Goal: Check status: Check status

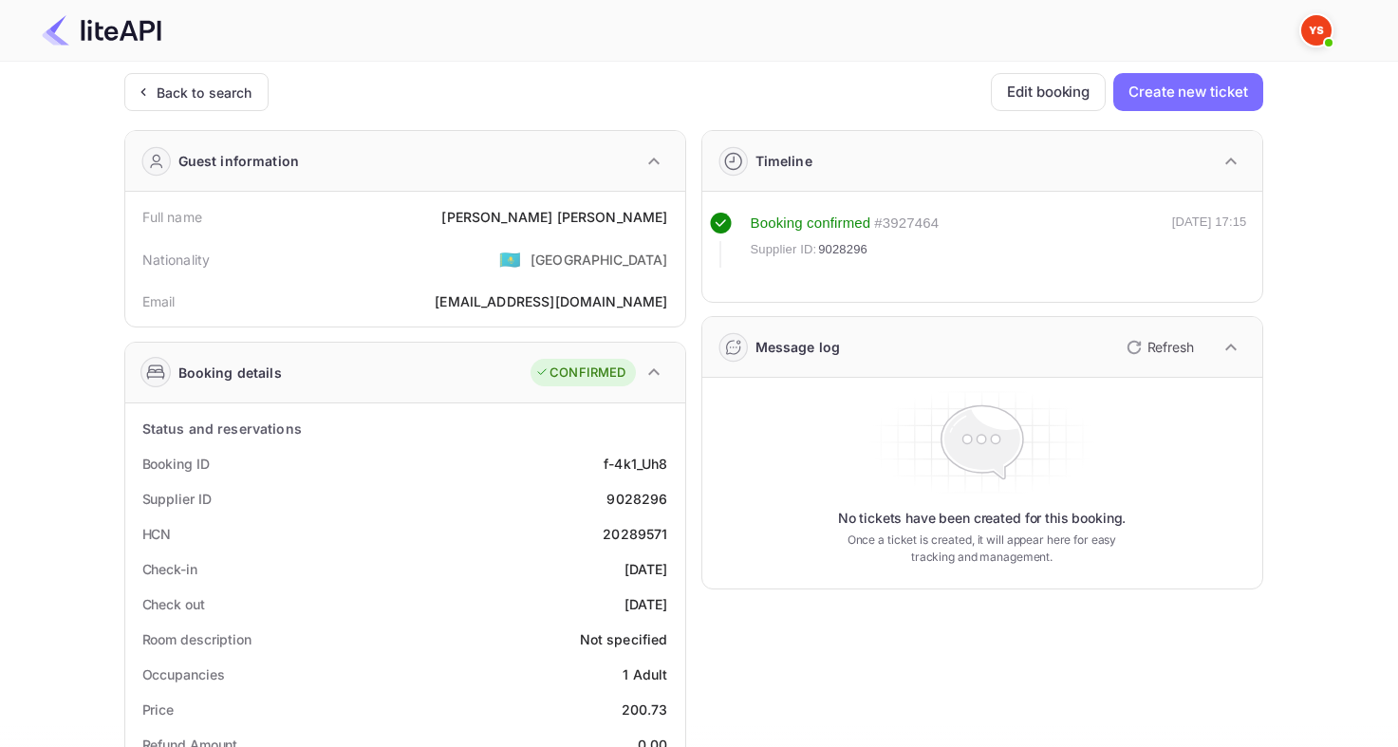
click at [162, 84] on div "Back to search" at bounding box center [205, 93] width 96 height 20
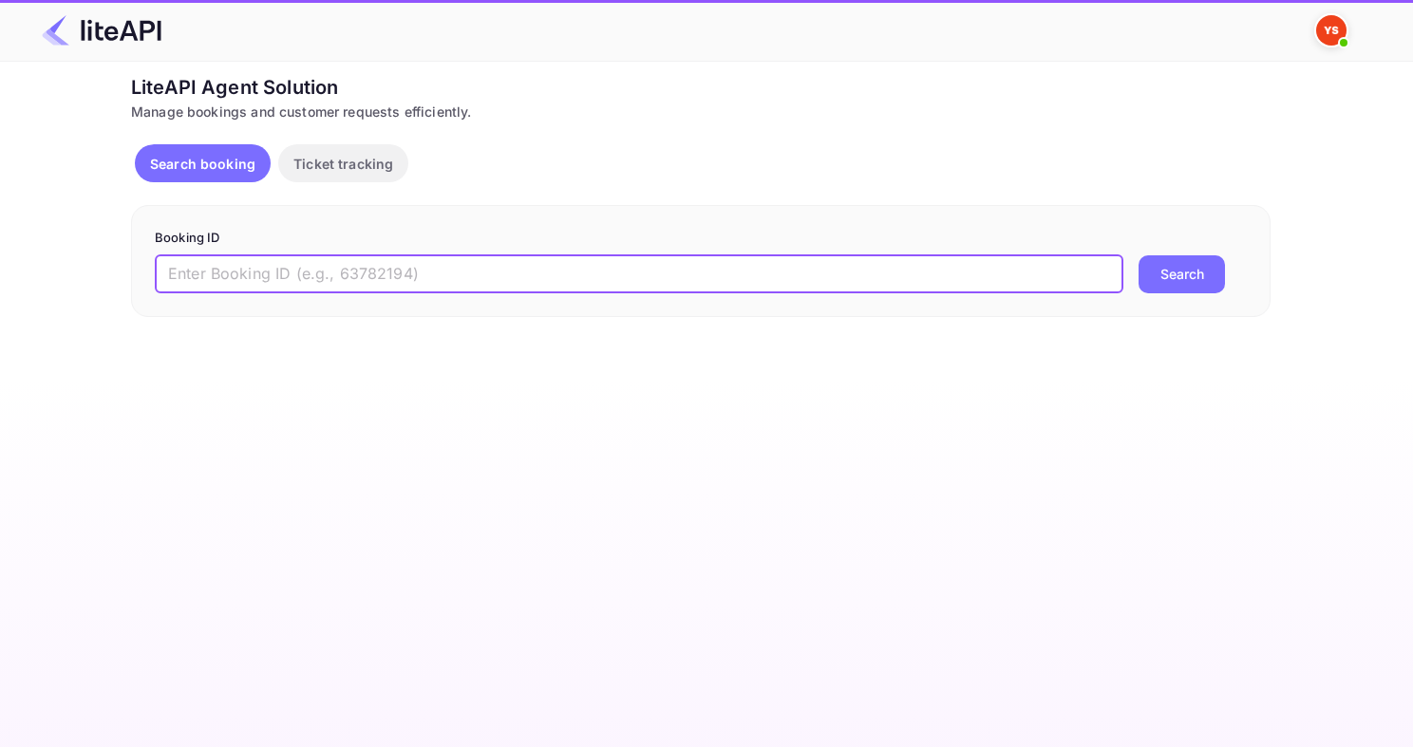
click at [407, 262] on input "text" at bounding box center [639, 274] width 968 height 38
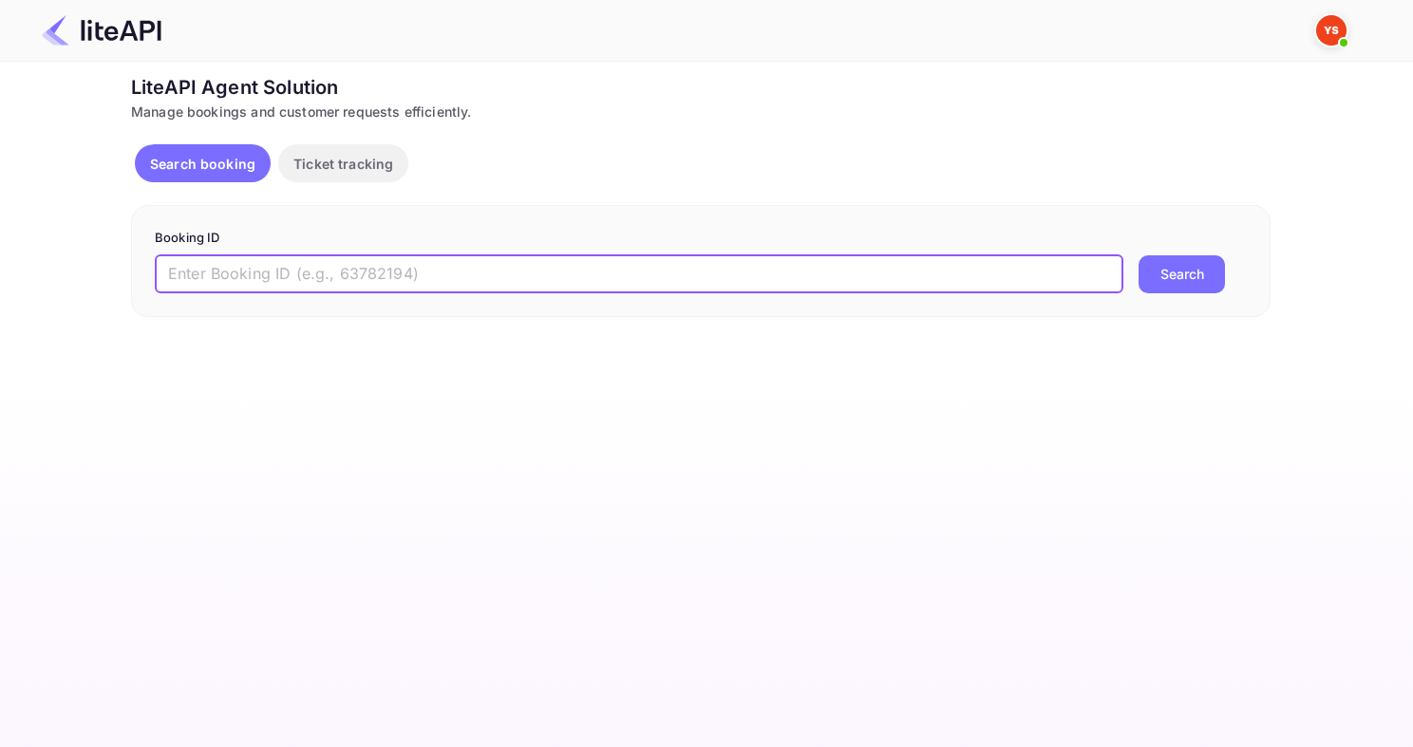
paste input "8564216"
type input "8564216"
click at [1138, 255] on button "Search" at bounding box center [1181, 274] width 86 height 38
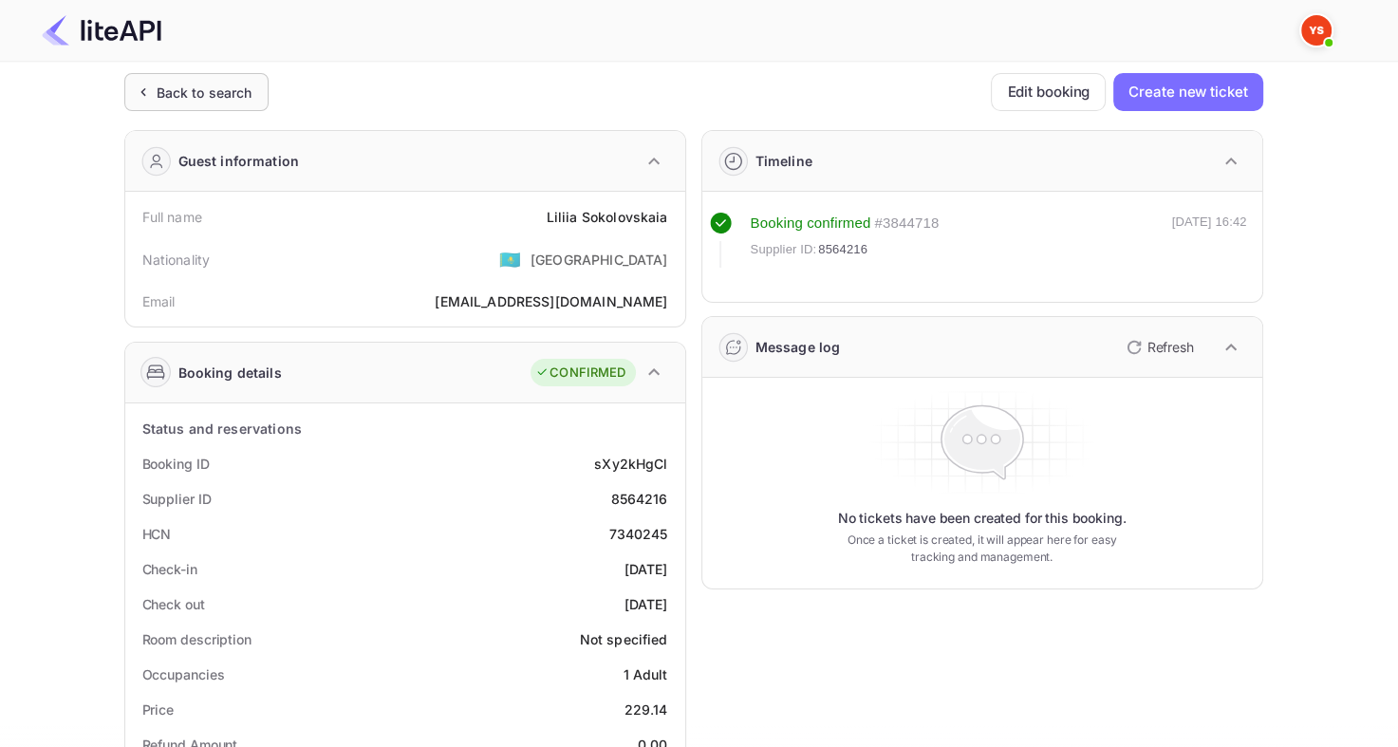
click at [190, 88] on div "Back to search" at bounding box center [205, 93] width 96 height 20
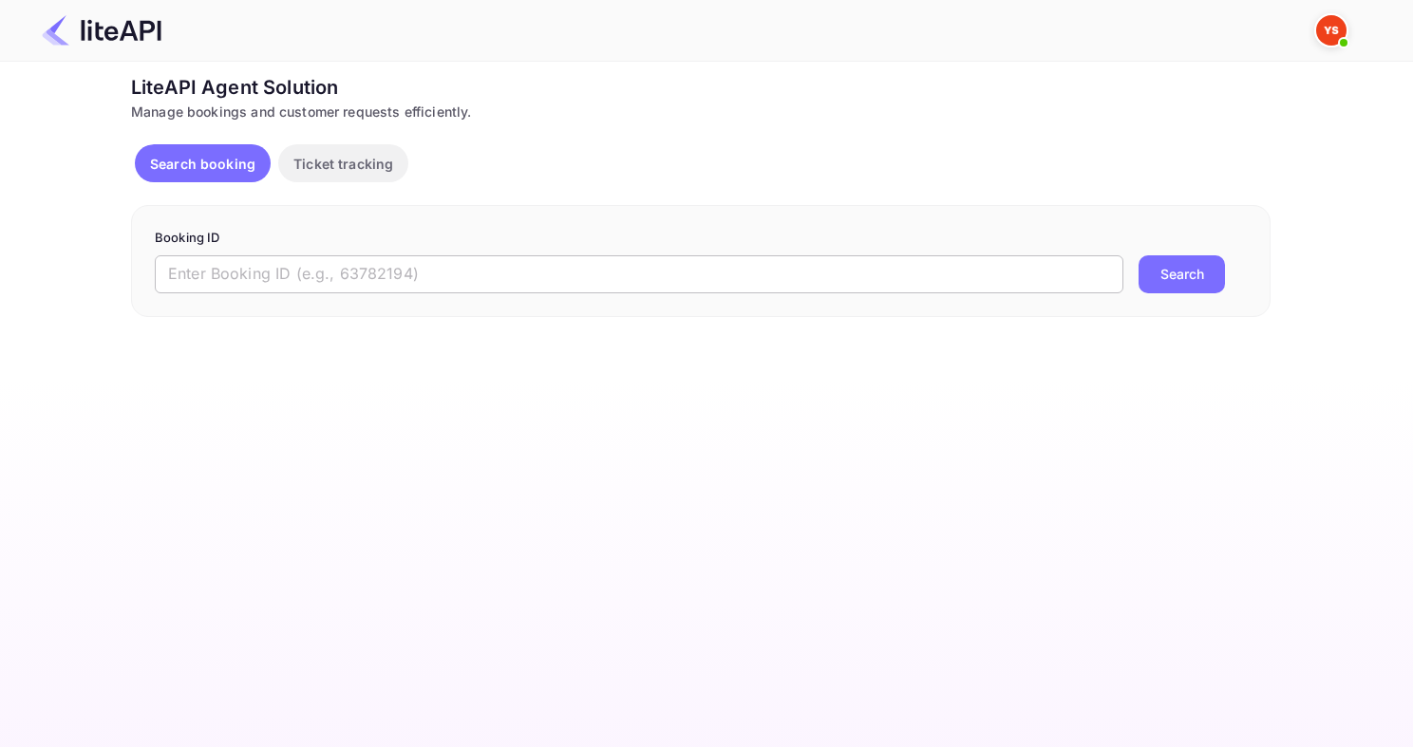
click at [346, 260] on input "text" at bounding box center [639, 274] width 968 height 38
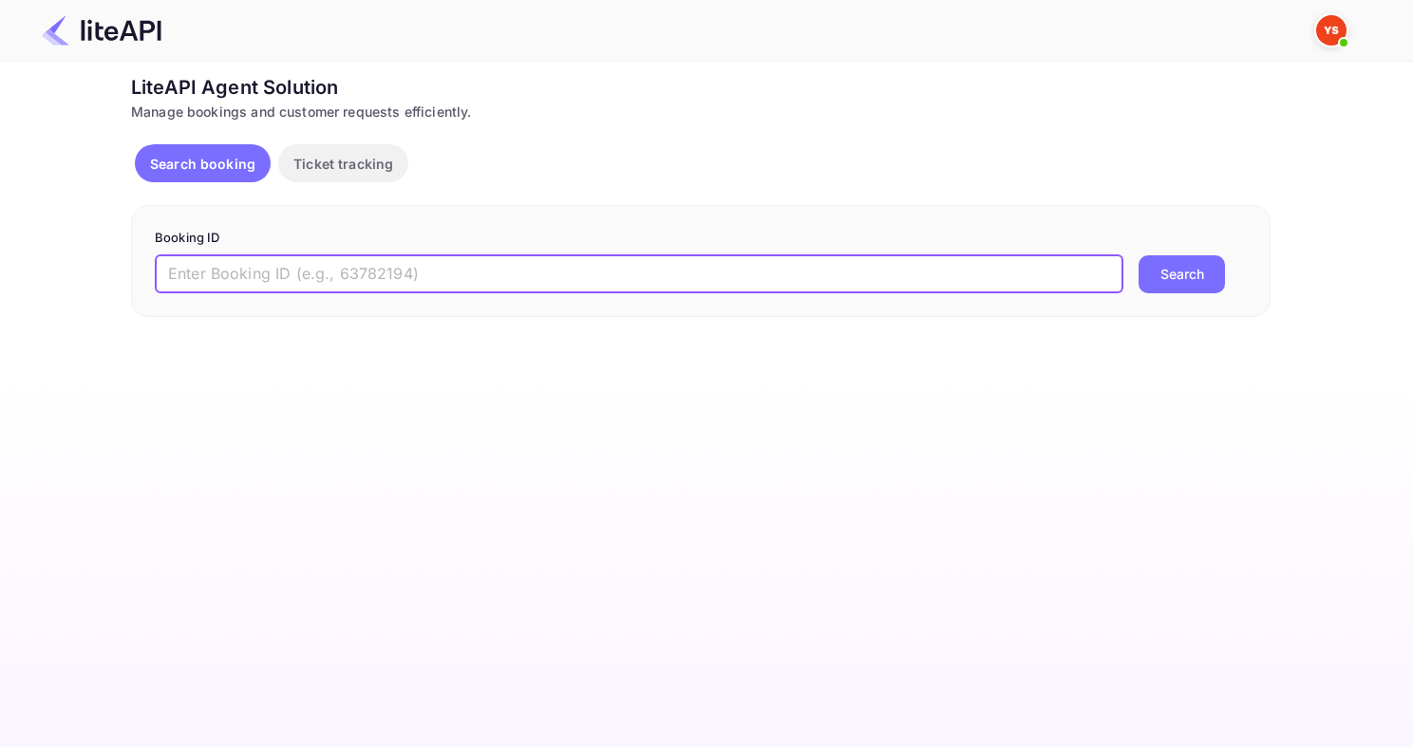
paste input "9056802"
type input "9056802"
click at [1138, 255] on button "Search" at bounding box center [1181, 274] width 86 height 38
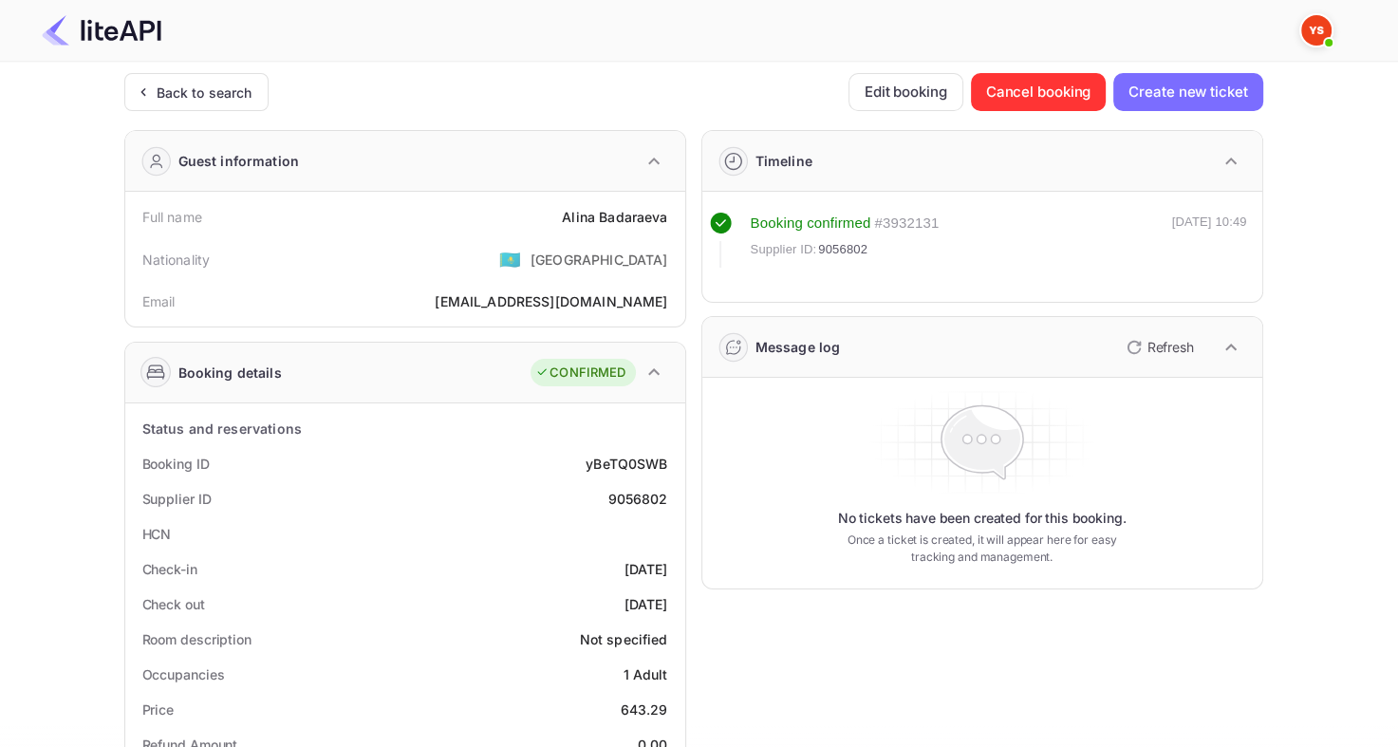
scroll to position [95, 0]
